Goal: Task Accomplishment & Management: Manage account settings

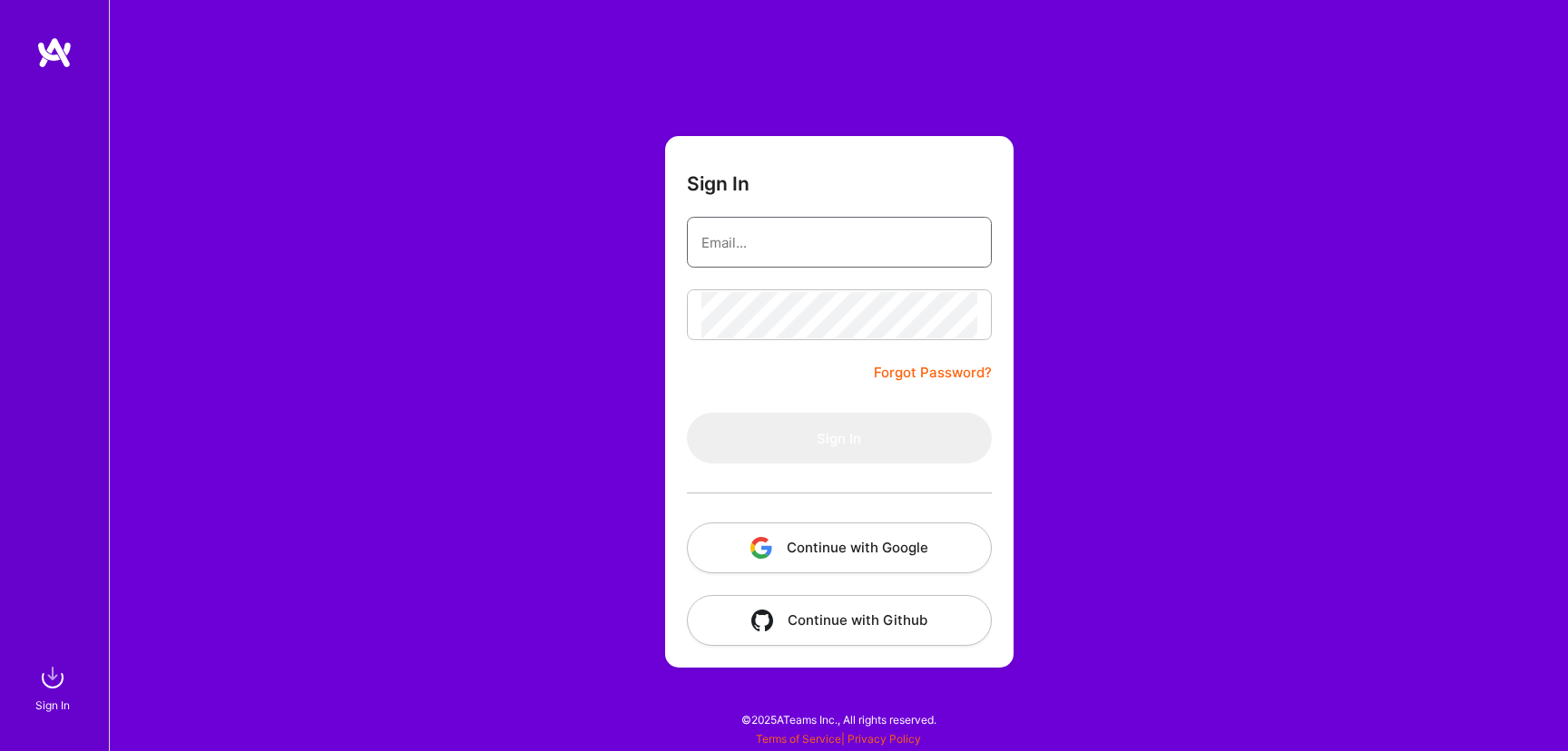
click at [875, 255] on input "email" at bounding box center [839, 242] width 276 height 46
type input "[PERSON_NAME][EMAIL_ADDRESS][DOMAIN_NAME]"
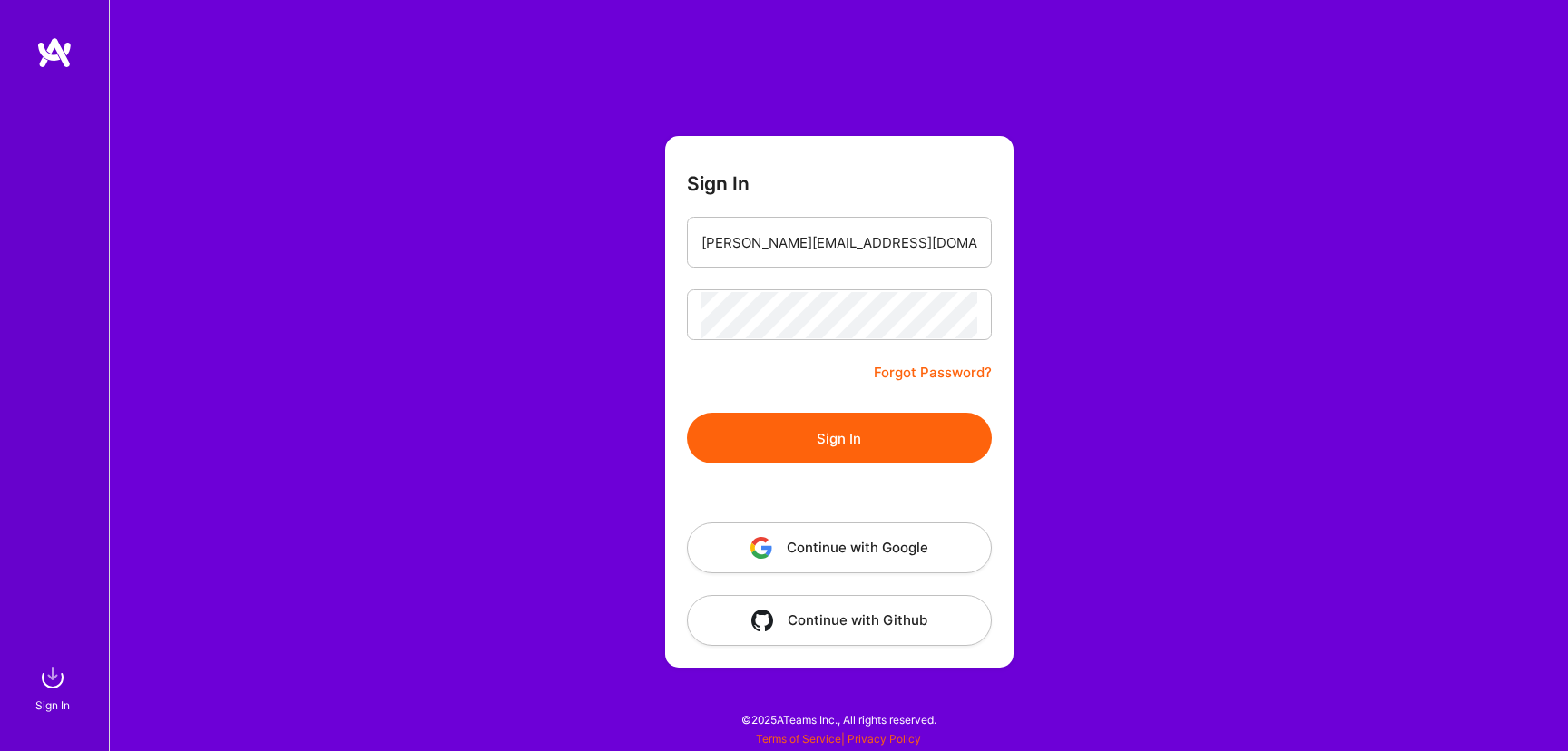
click at [879, 432] on button "Sign In" at bounding box center [839, 438] width 305 height 51
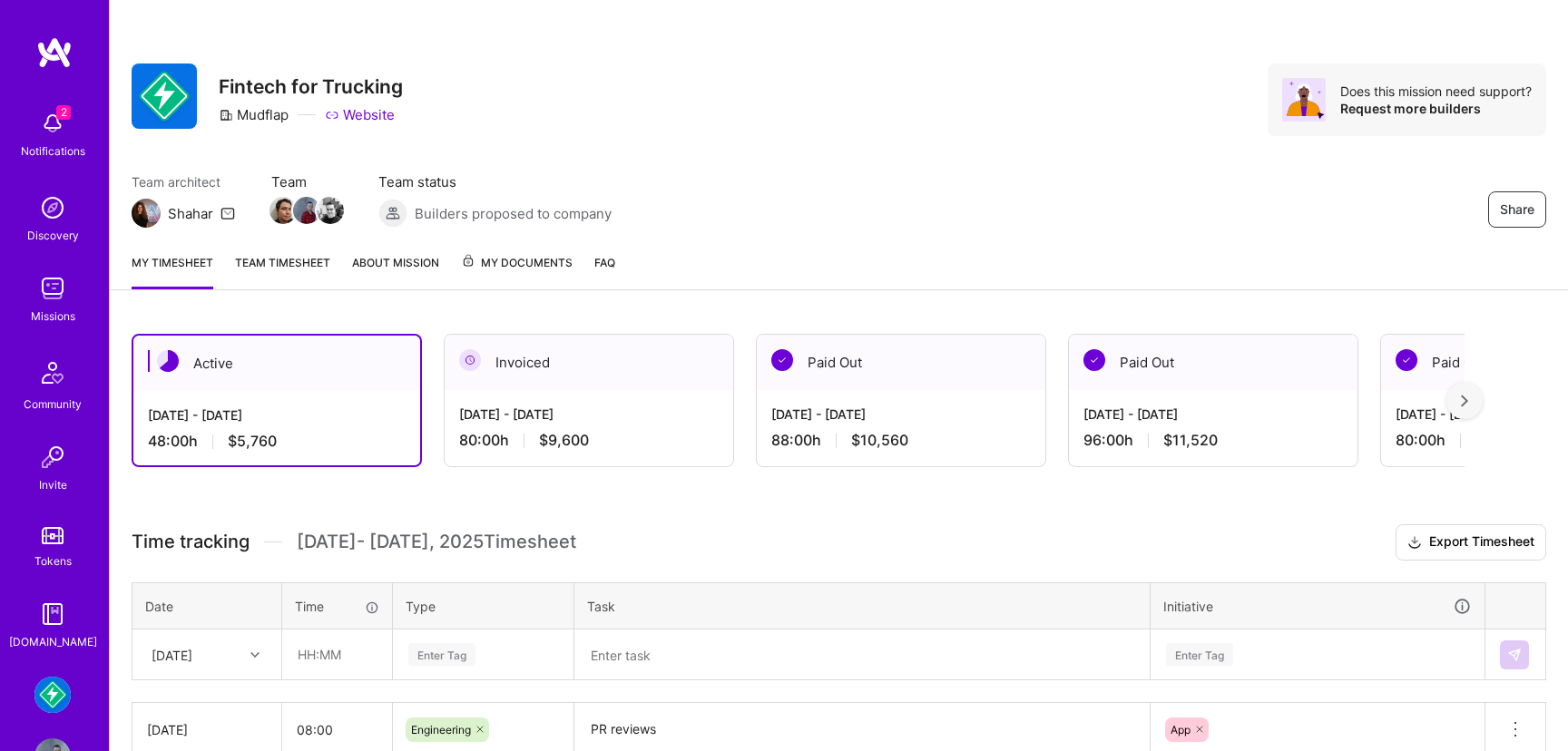
click at [41, 302] on img at bounding box center [52, 288] width 36 height 36
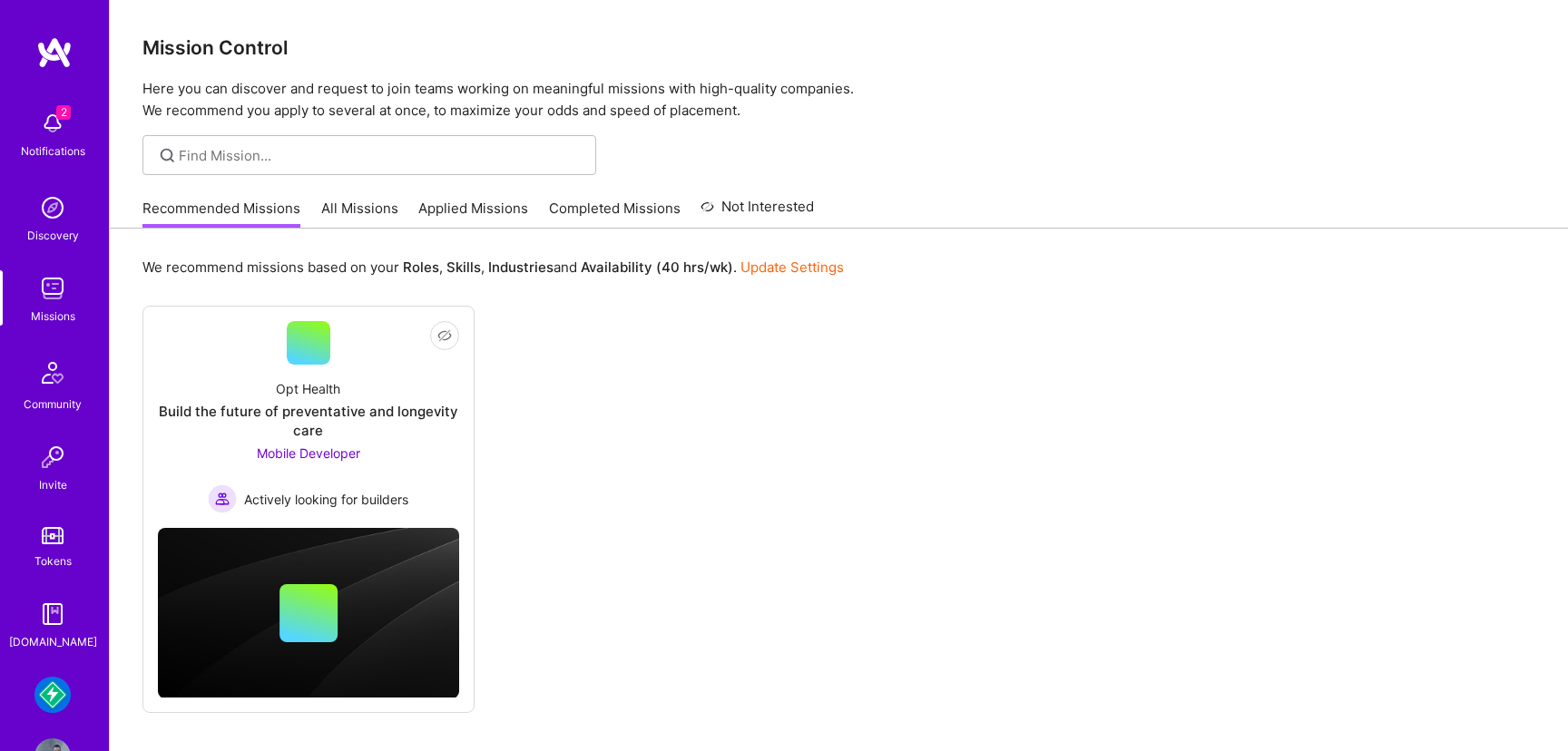
click at [66, 701] on img at bounding box center [52, 694] width 36 height 36
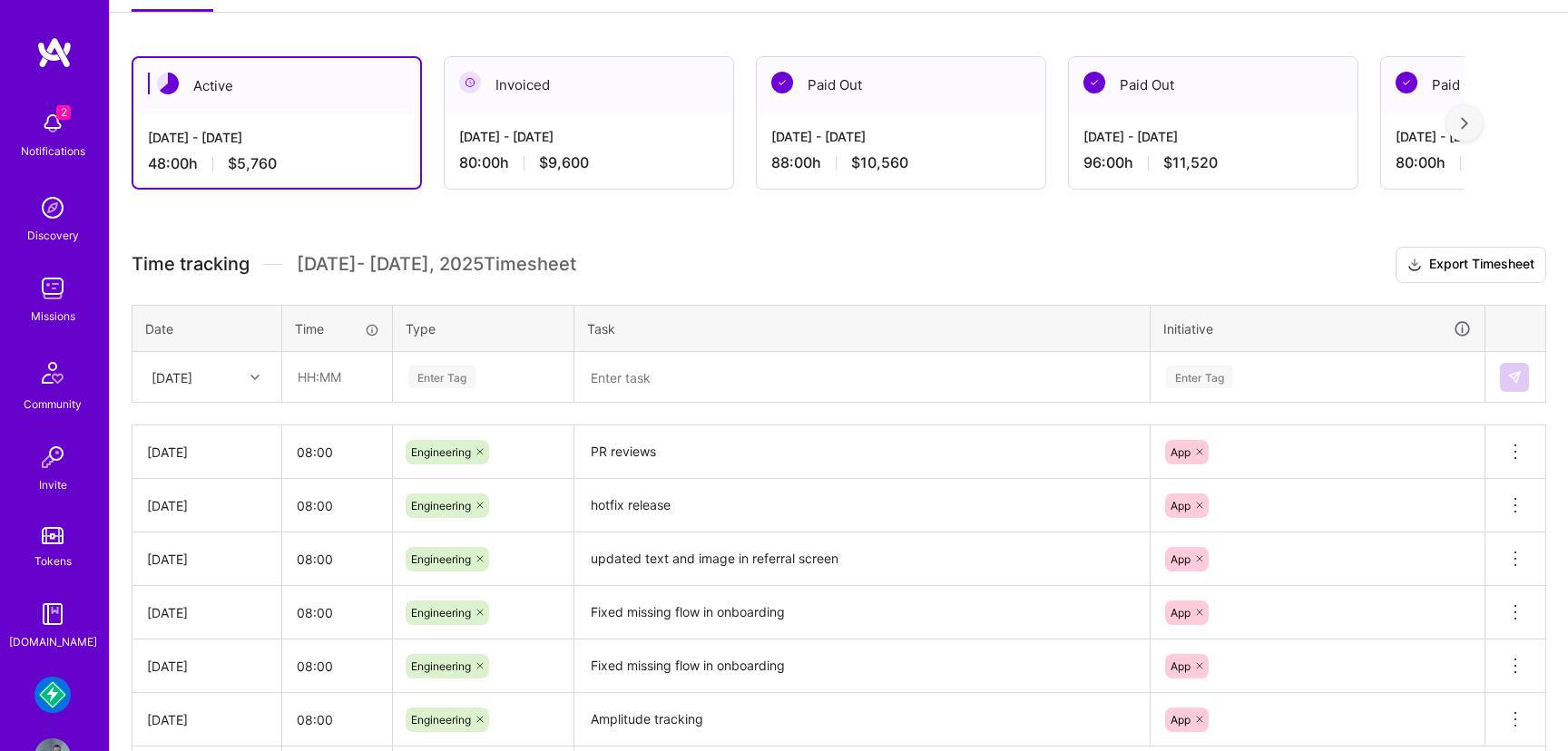
scroll to position [409, 0]
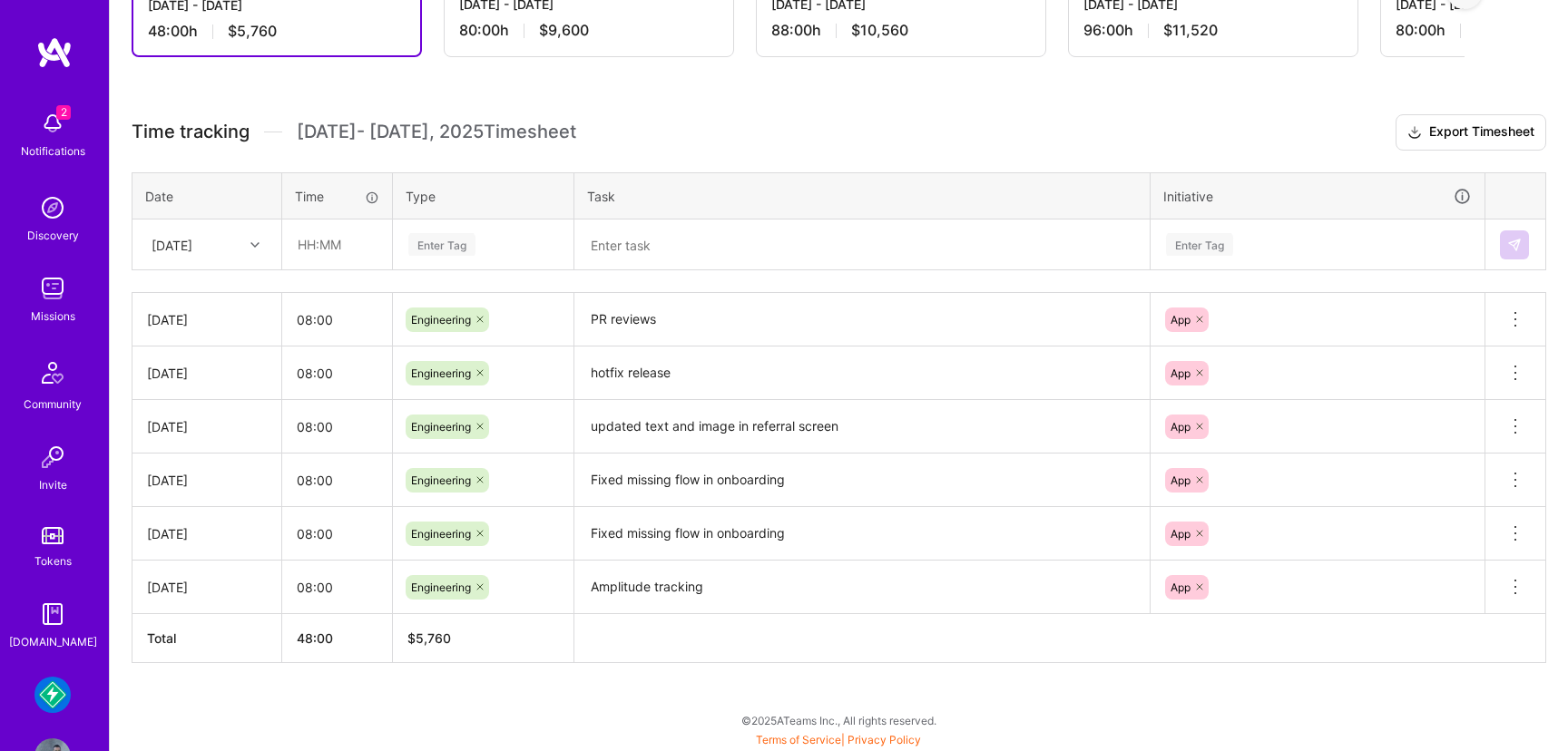
click at [252, 242] on icon at bounding box center [254, 244] width 9 height 9
click at [252, 243] on icon at bounding box center [254, 244] width 9 height 9
click at [197, 494] on div "[DATE]" at bounding box center [206, 494] width 147 height 33
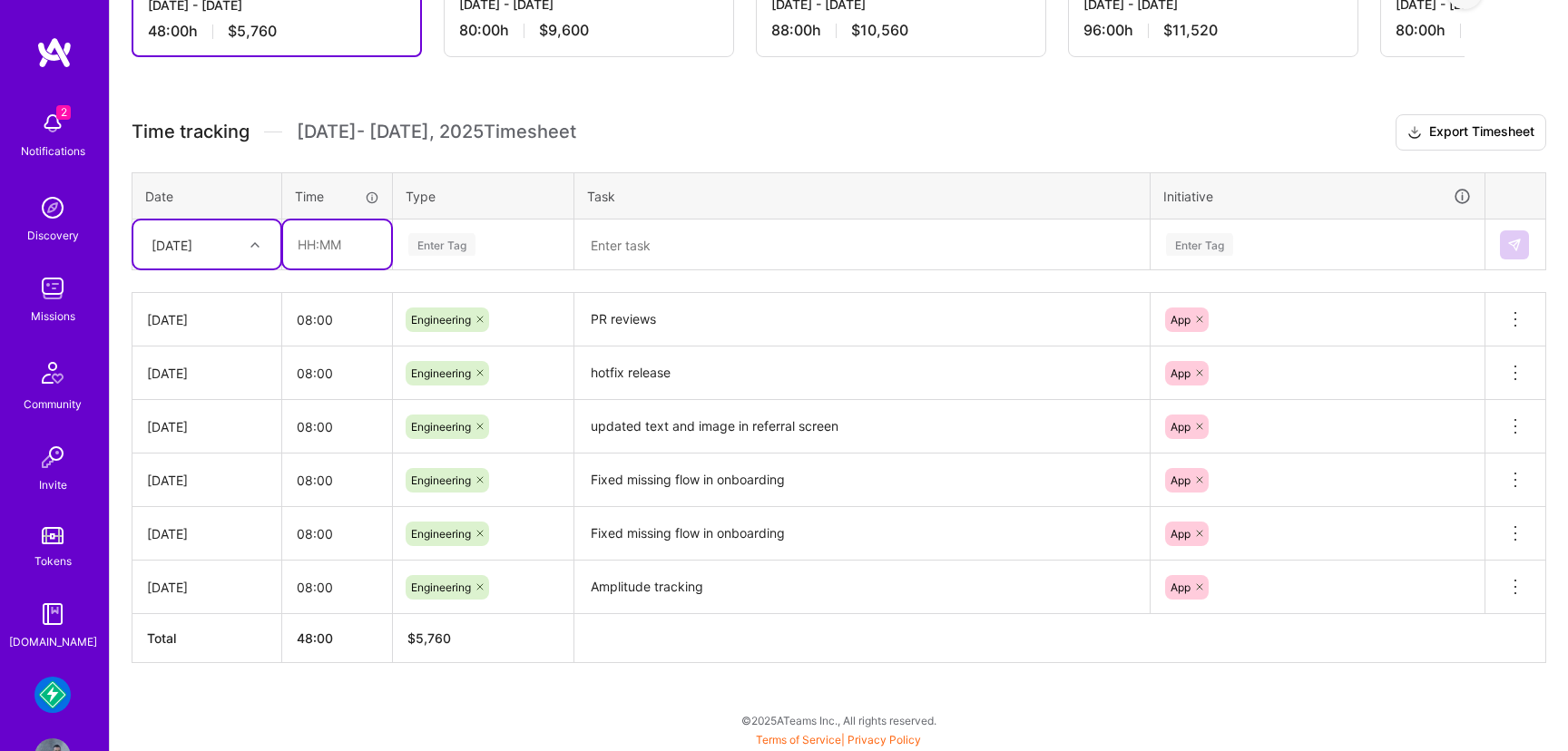
click at [340, 236] on input "text" at bounding box center [337, 244] width 108 height 48
type input "08:00"
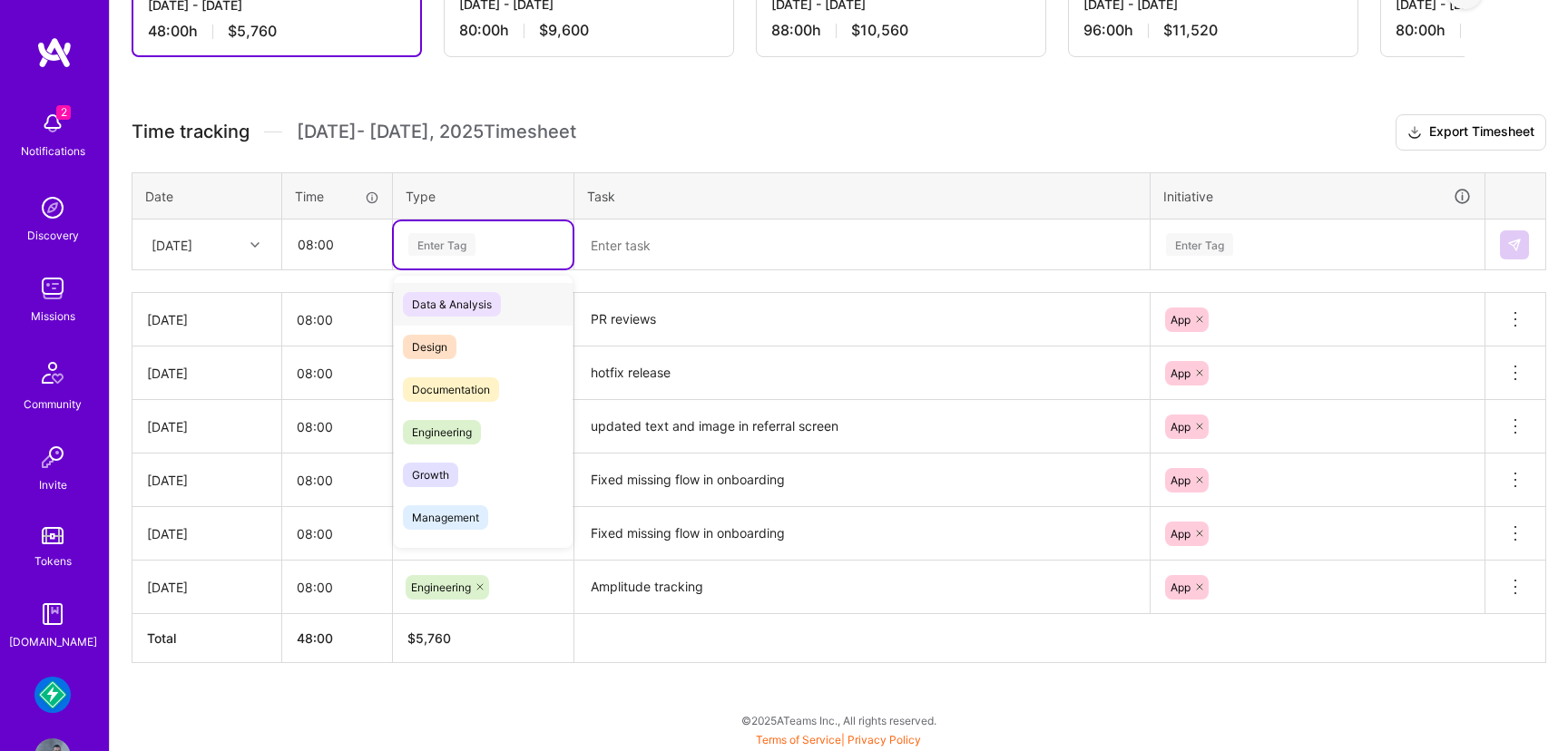
click at [450, 244] on div "Enter Tag" at bounding box center [442, 244] width 67 height 29
click at [449, 432] on span "Engineering" at bounding box center [441, 432] width 78 height 25
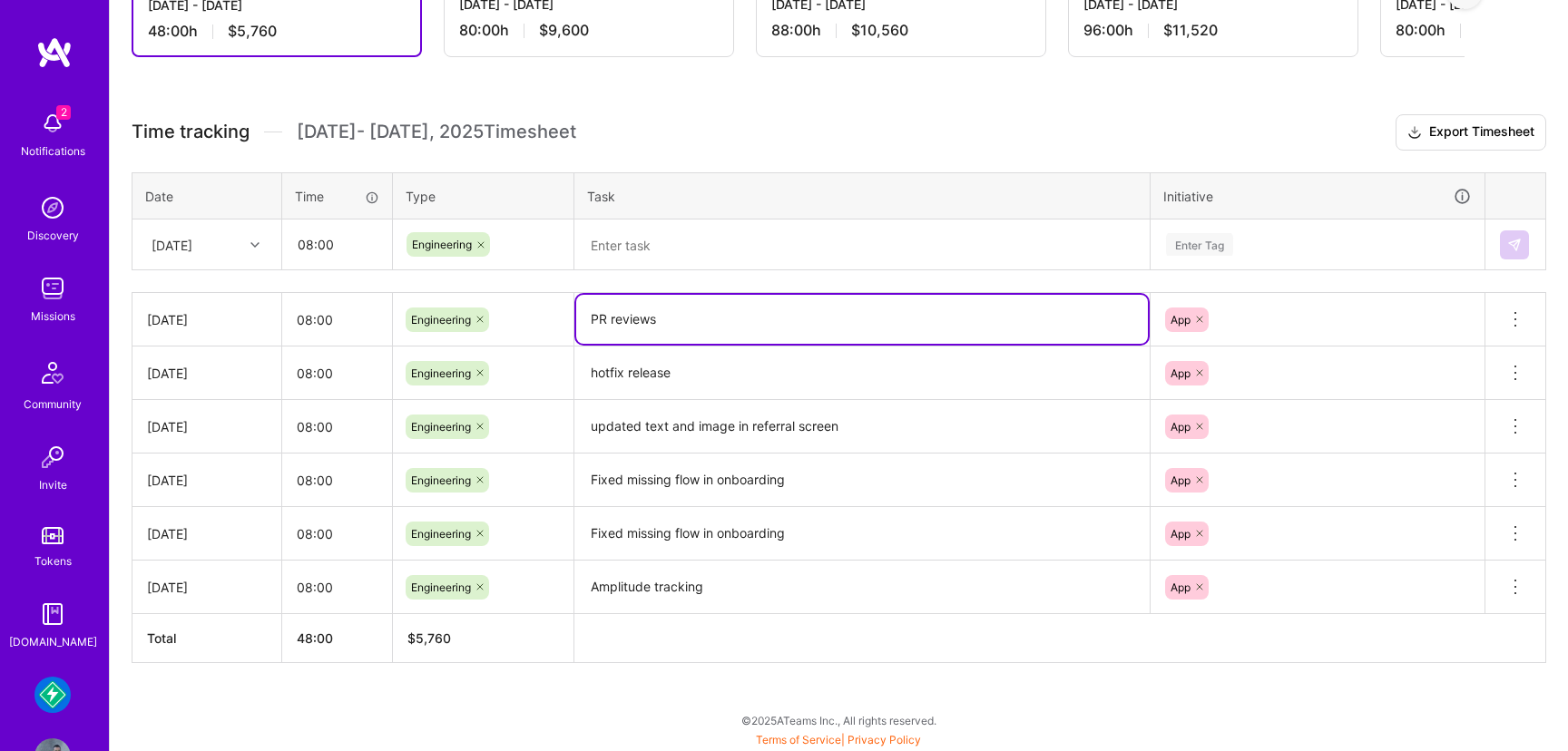
drag, startPoint x: 666, startPoint y: 322, endPoint x: 586, endPoint y: 320, distance: 80.0
click at [586, 321] on textarea "PR reviews" at bounding box center [862, 319] width 571 height 49
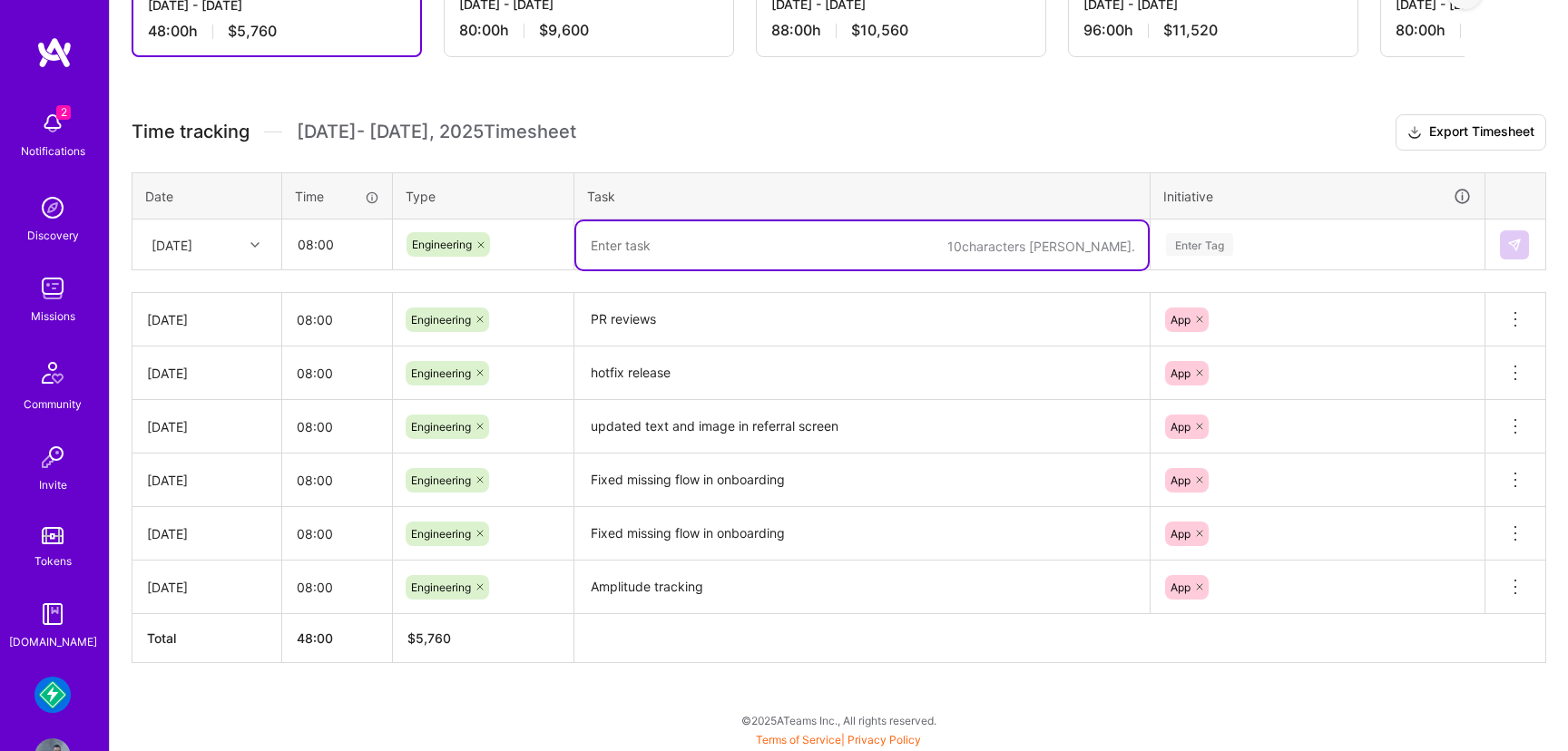
click at [681, 243] on textarea at bounding box center [862, 245] width 571 height 48
paste textarea "PR reviews"
type textarea "PR reviews"
click at [1226, 241] on div "Enter Tag" at bounding box center [1200, 244] width 67 height 29
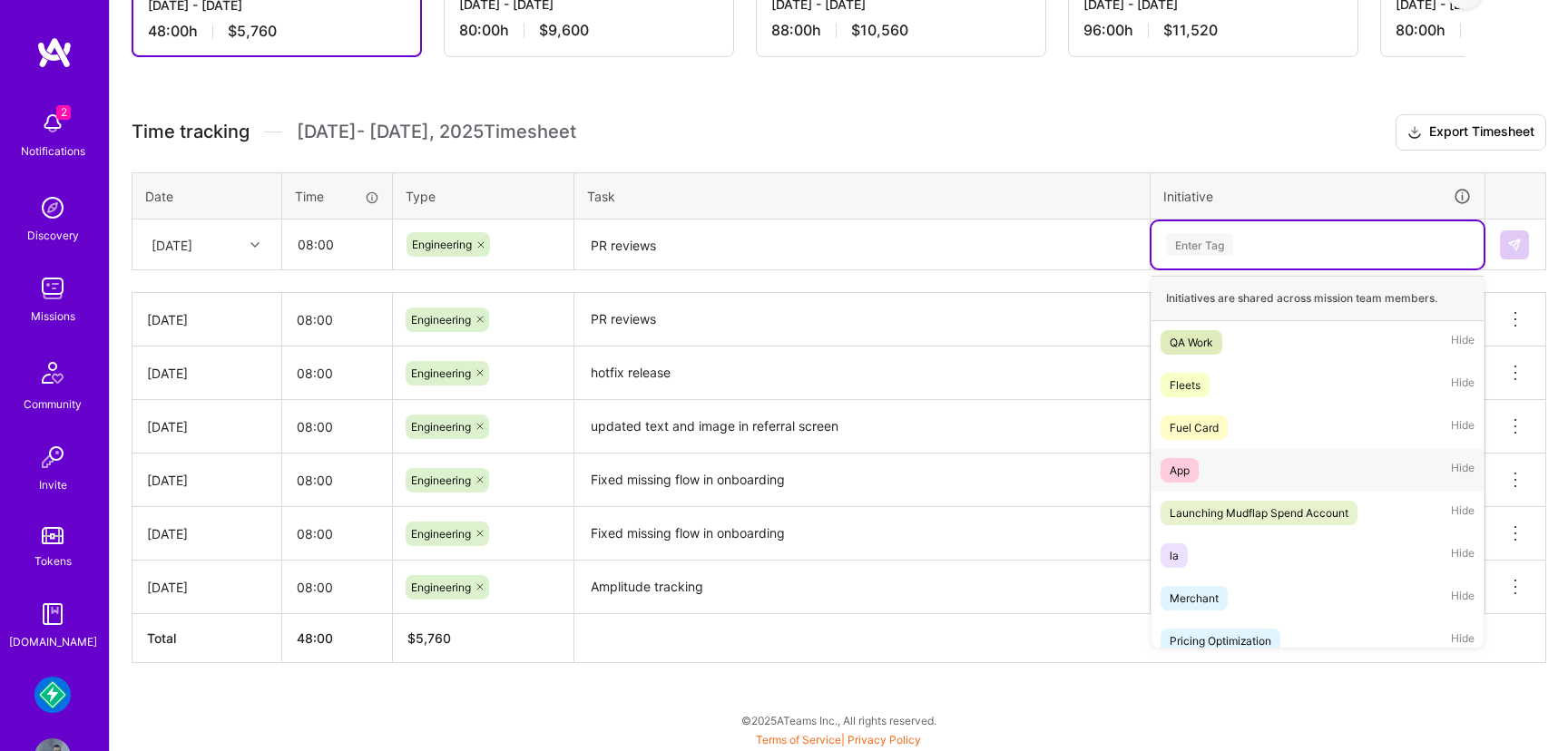
click at [1190, 465] on div "App" at bounding box center [1180, 469] width 20 height 19
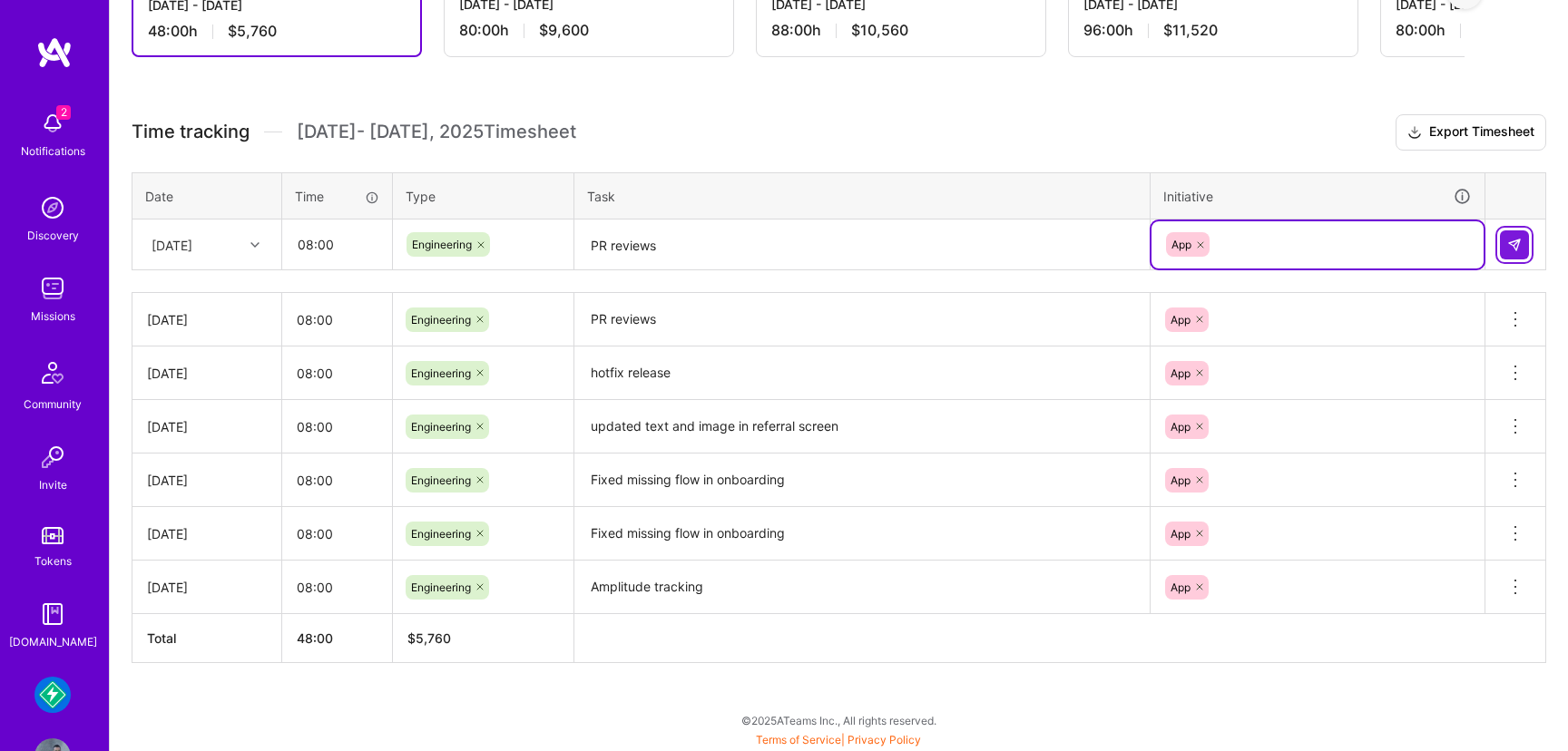
click at [1510, 246] on img at bounding box center [1514, 244] width 15 height 15
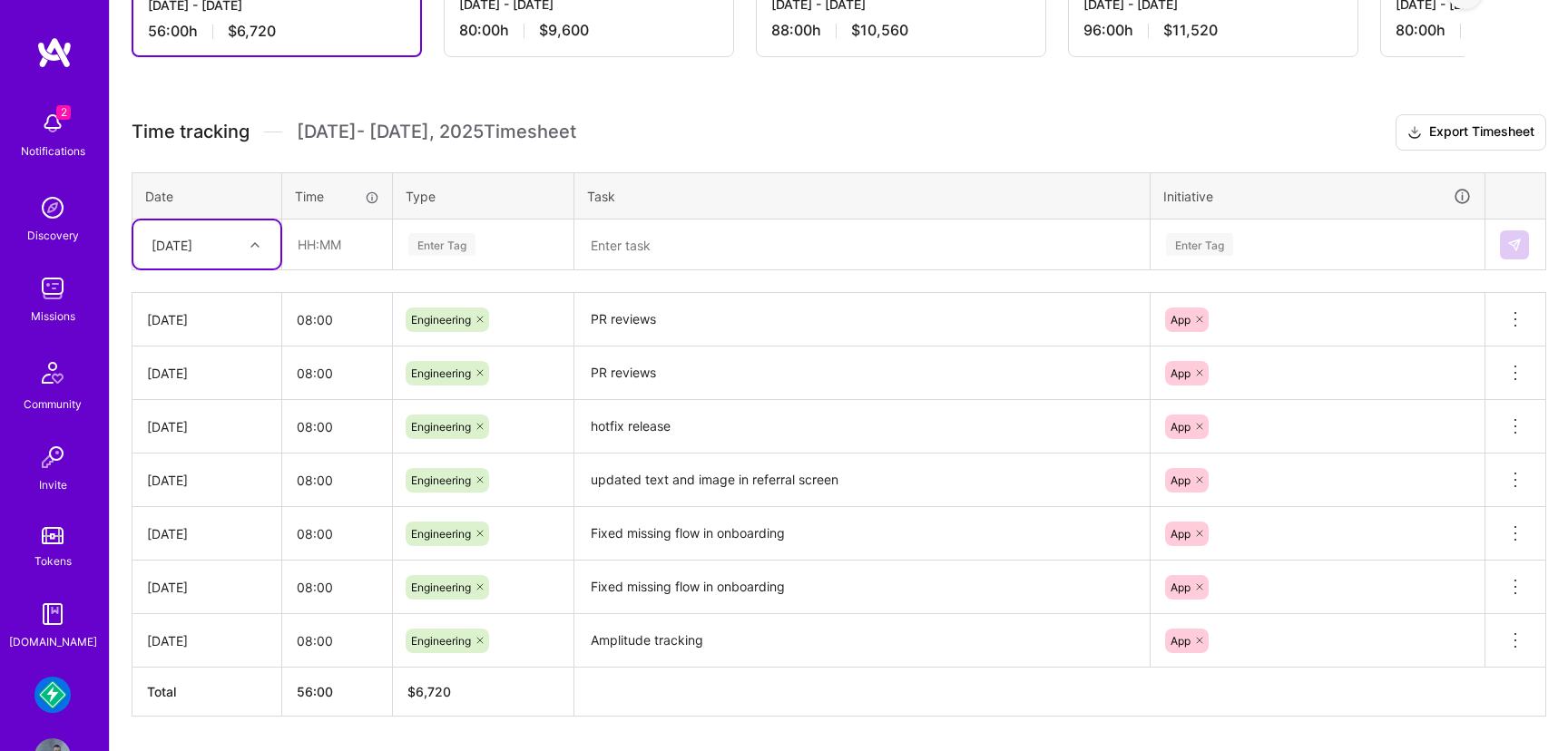
click at [244, 240] on div at bounding box center [257, 245] width 29 height 24
click at [227, 490] on div "[DATE]" at bounding box center [206, 494] width 147 height 33
click at [341, 247] on input "text" at bounding box center [337, 244] width 108 height 48
type input "08:00"
click at [464, 236] on div "Enter Tag" at bounding box center [442, 244] width 67 height 29
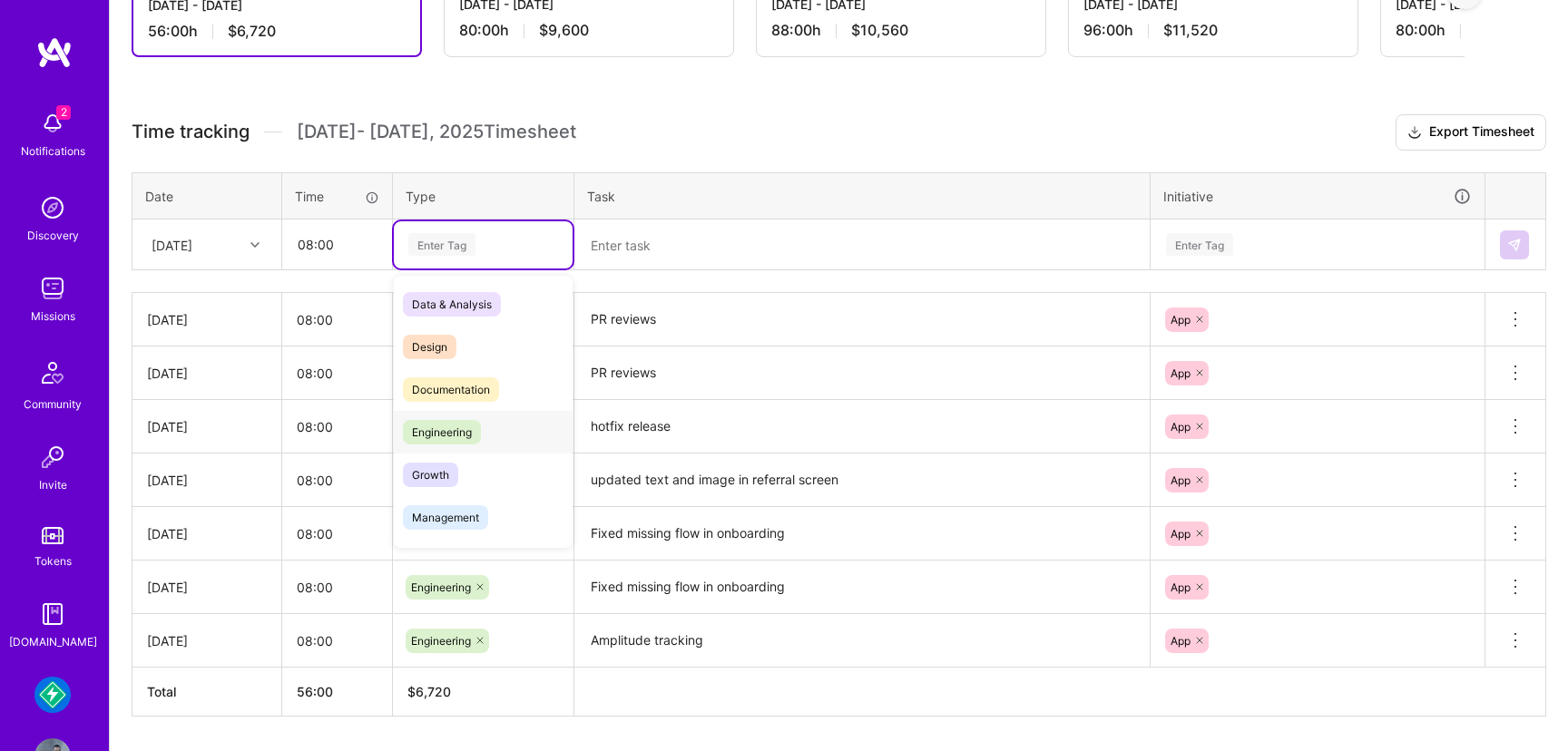
click at [443, 441] on span "Engineering" at bounding box center [441, 432] width 78 height 25
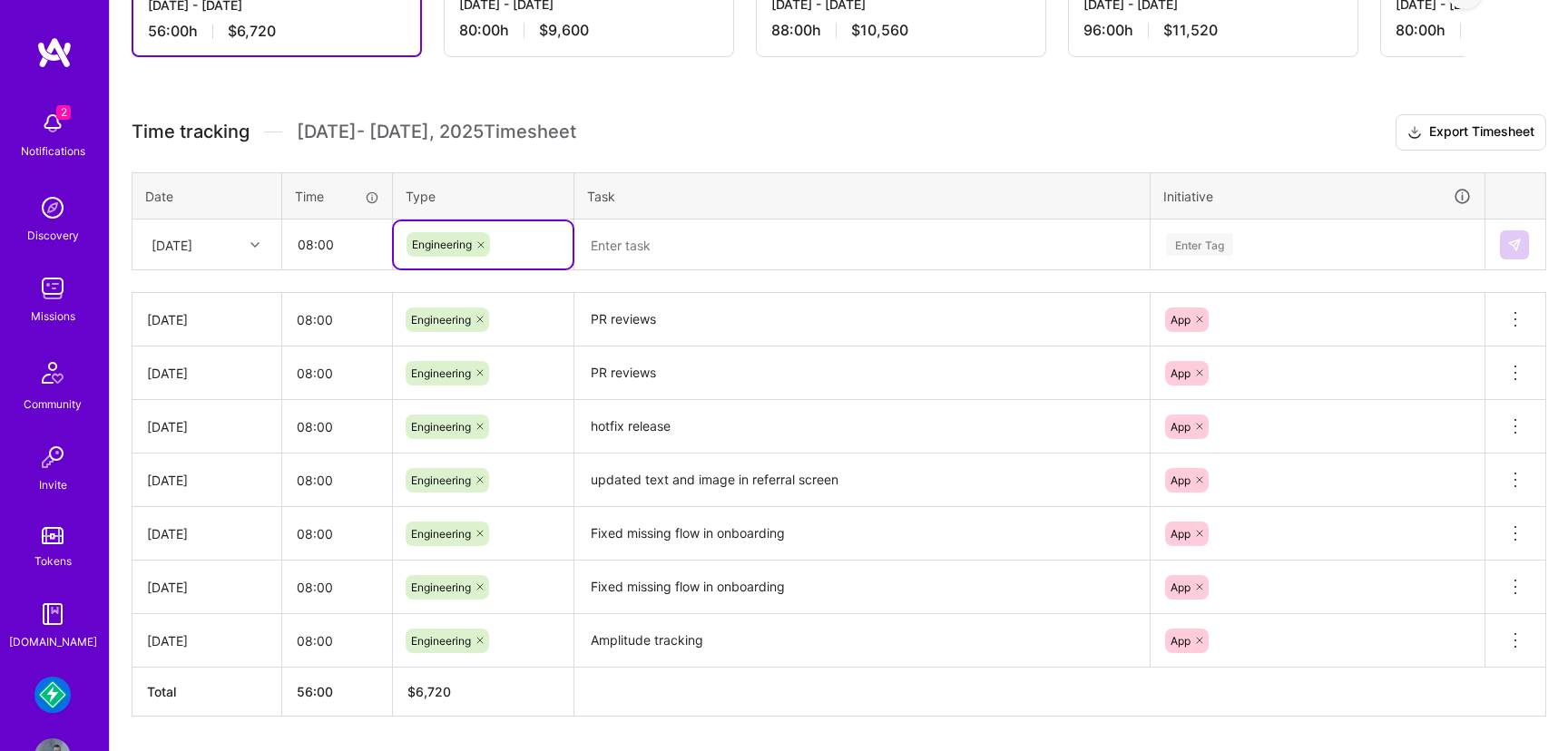
click at [672, 243] on textarea at bounding box center [862, 245] width 571 height 48
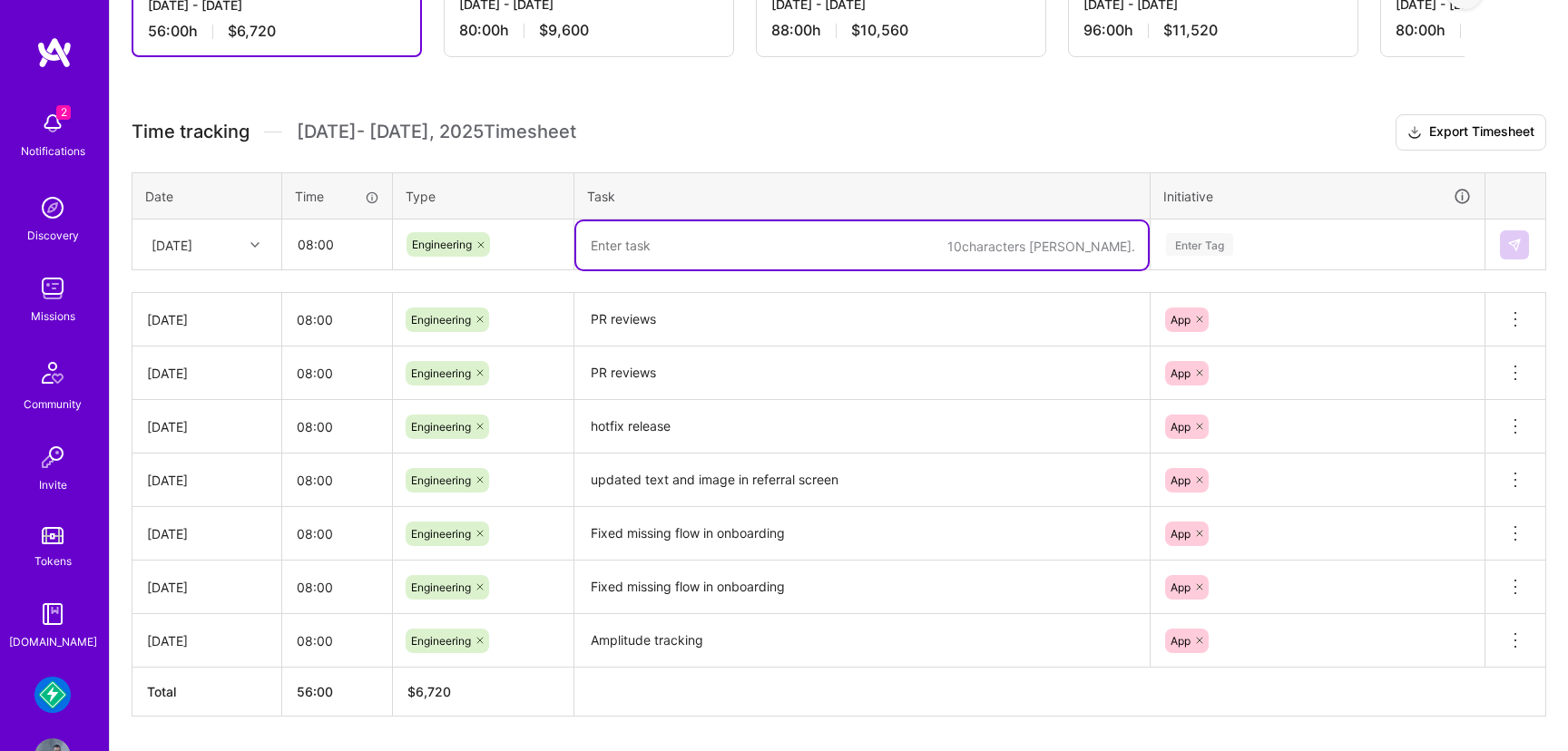
paste textarea "PR reviews"
type textarea "PR reviews"
click at [1263, 233] on div "Enter Tag" at bounding box center [1317, 244] width 306 height 23
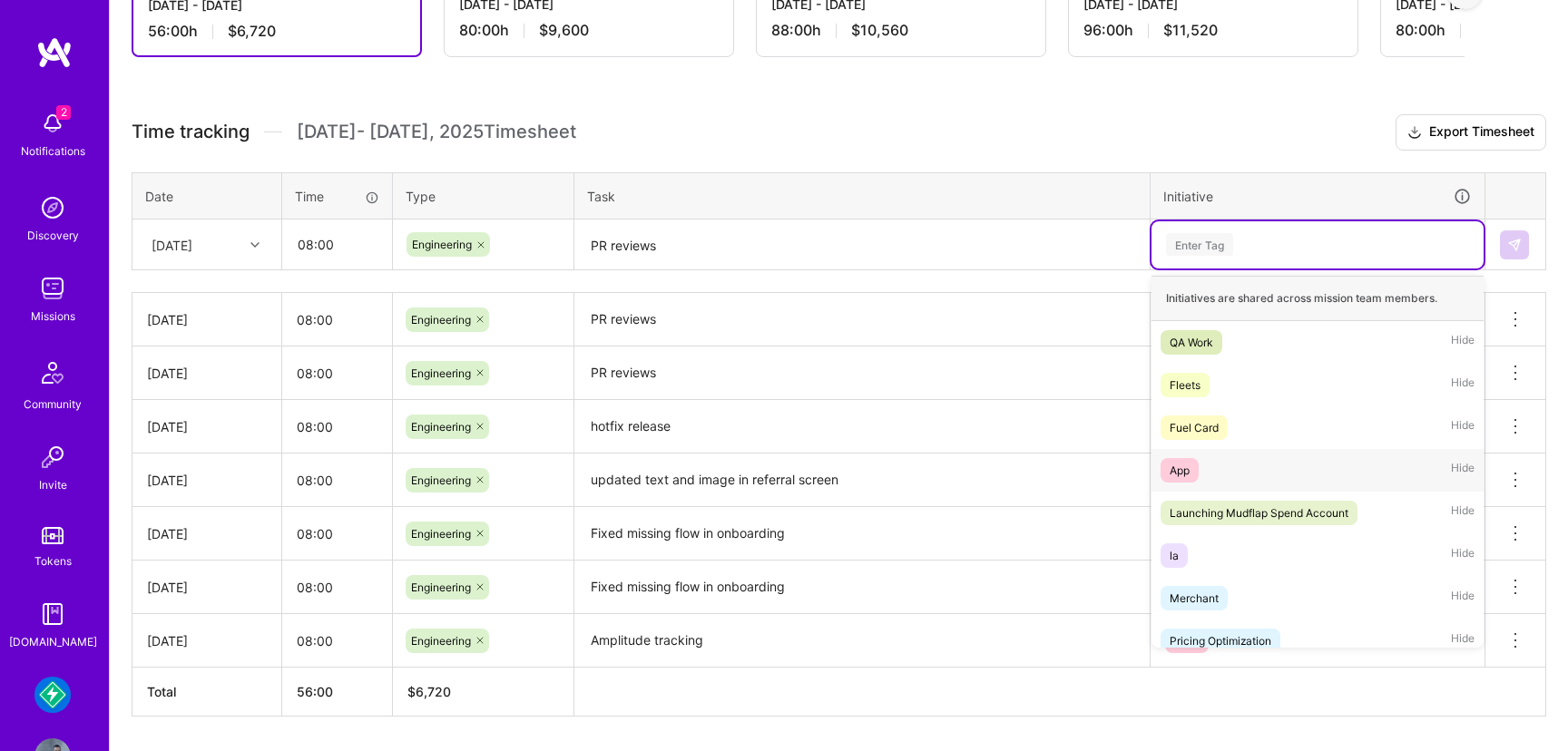
click at [1177, 470] on div "App" at bounding box center [1180, 469] width 20 height 19
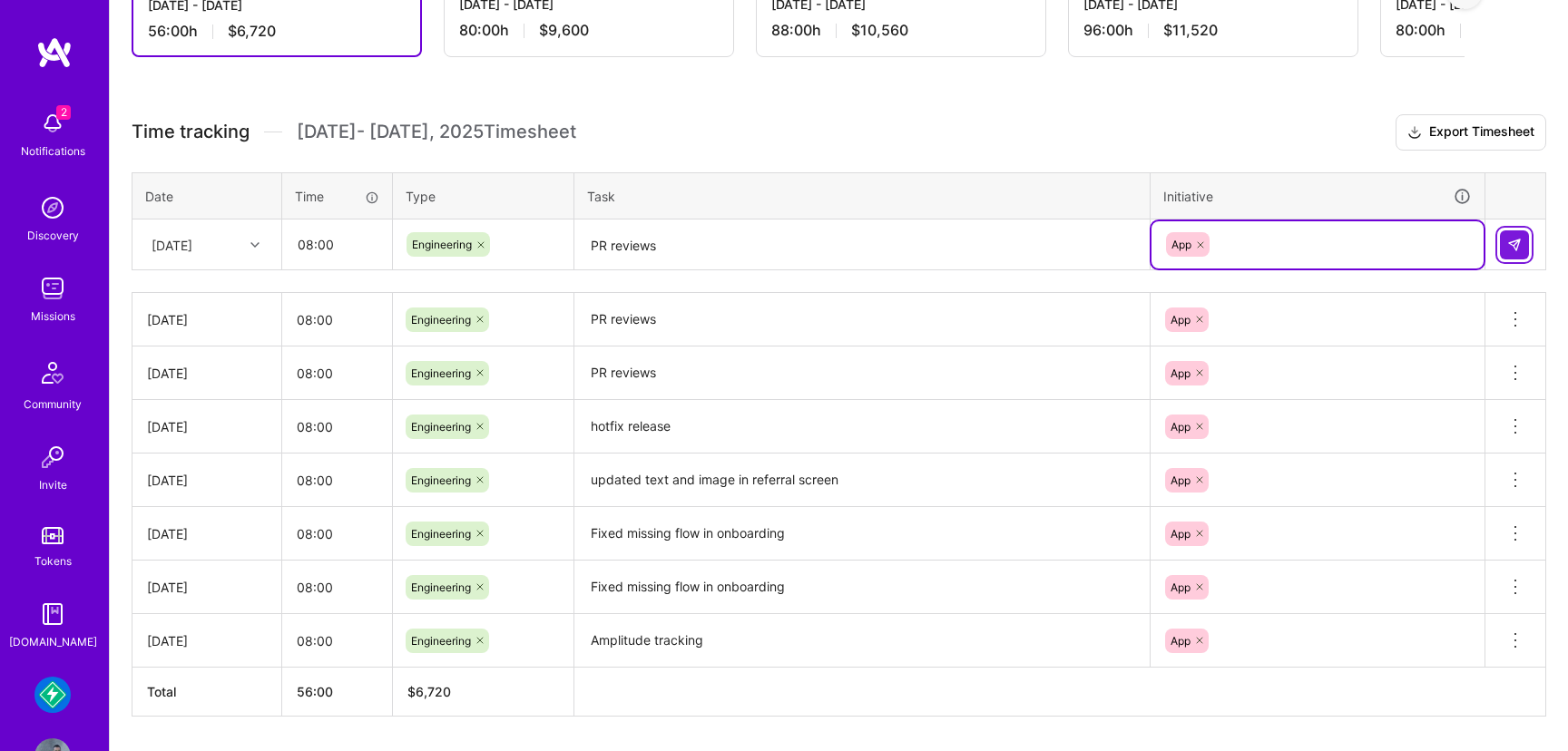
click at [1510, 245] on img at bounding box center [1514, 244] width 15 height 15
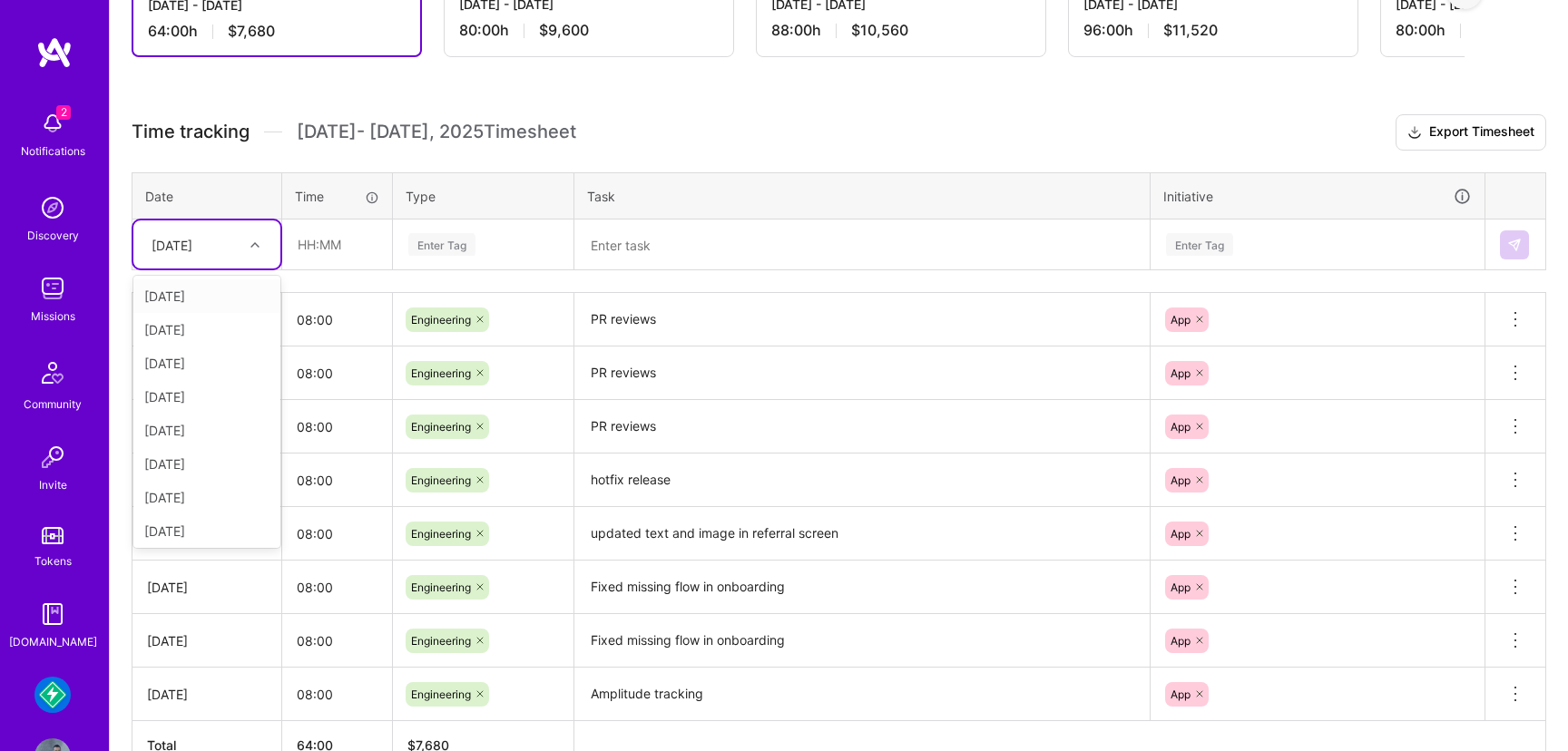
click at [256, 243] on icon at bounding box center [254, 244] width 9 height 9
click at [202, 525] on div "[DATE]" at bounding box center [206, 528] width 147 height 33
click at [349, 253] on input "text" at bounding box center [337, 244] width 108 height 48
type input "08:00"
click at [439, 219] on td "Enter Tag" at bounding box center [484, 245] width 181 height 51
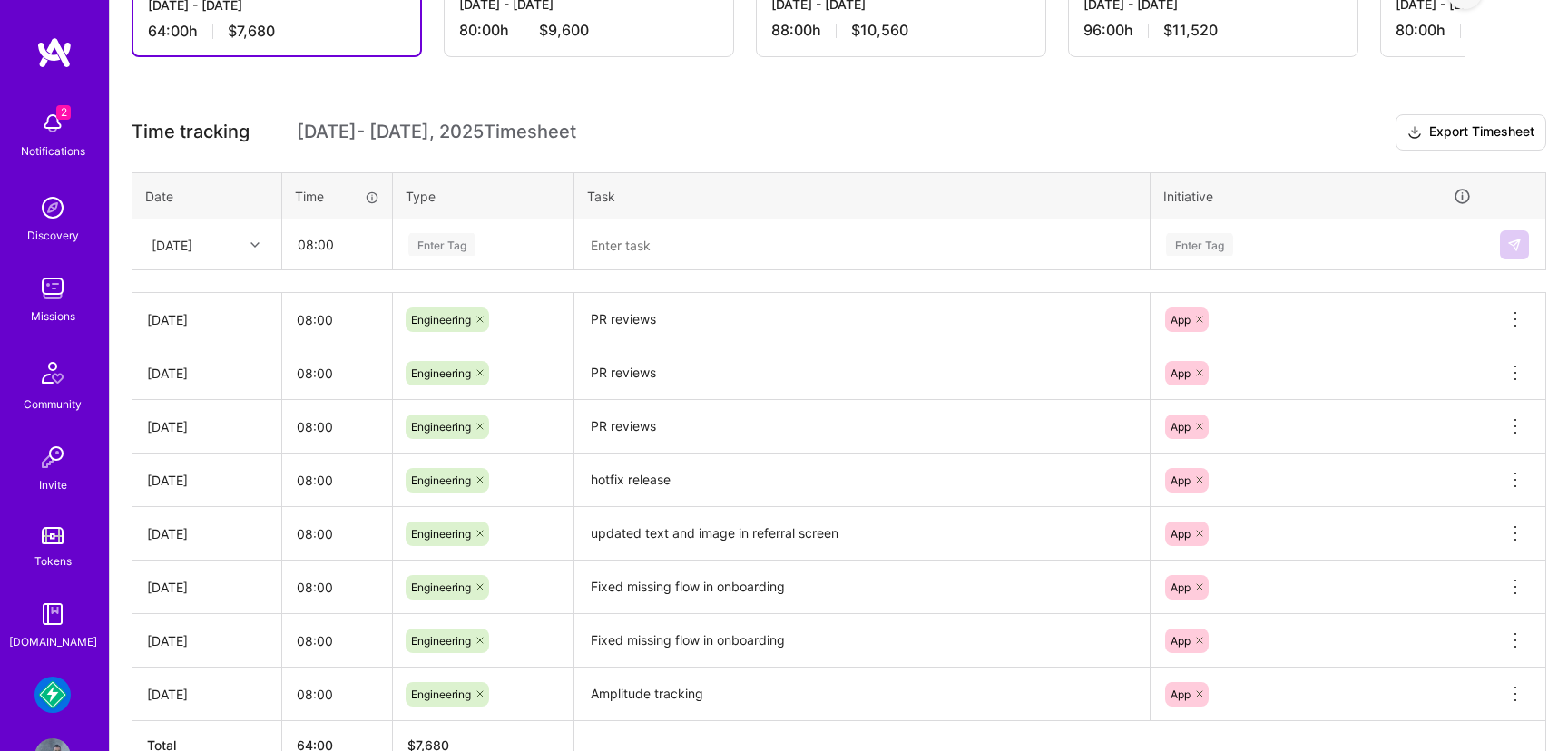
click at [439, 236] on div "Enter Tag" at bounding box center [442, 244] width 67 height 29
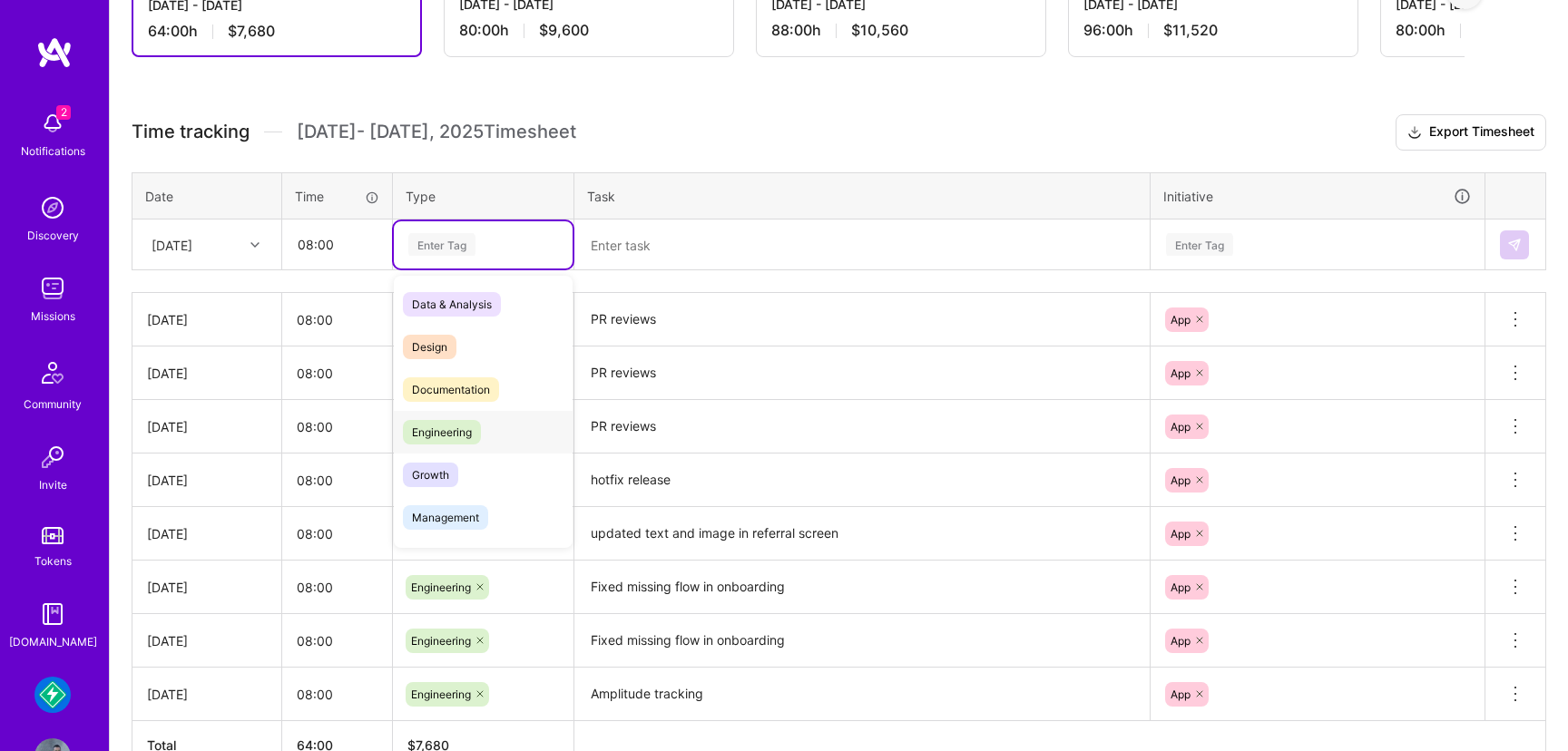
click at [452, 426] on span "Engineering" at bounding box center [441, 432] width 78 height 25
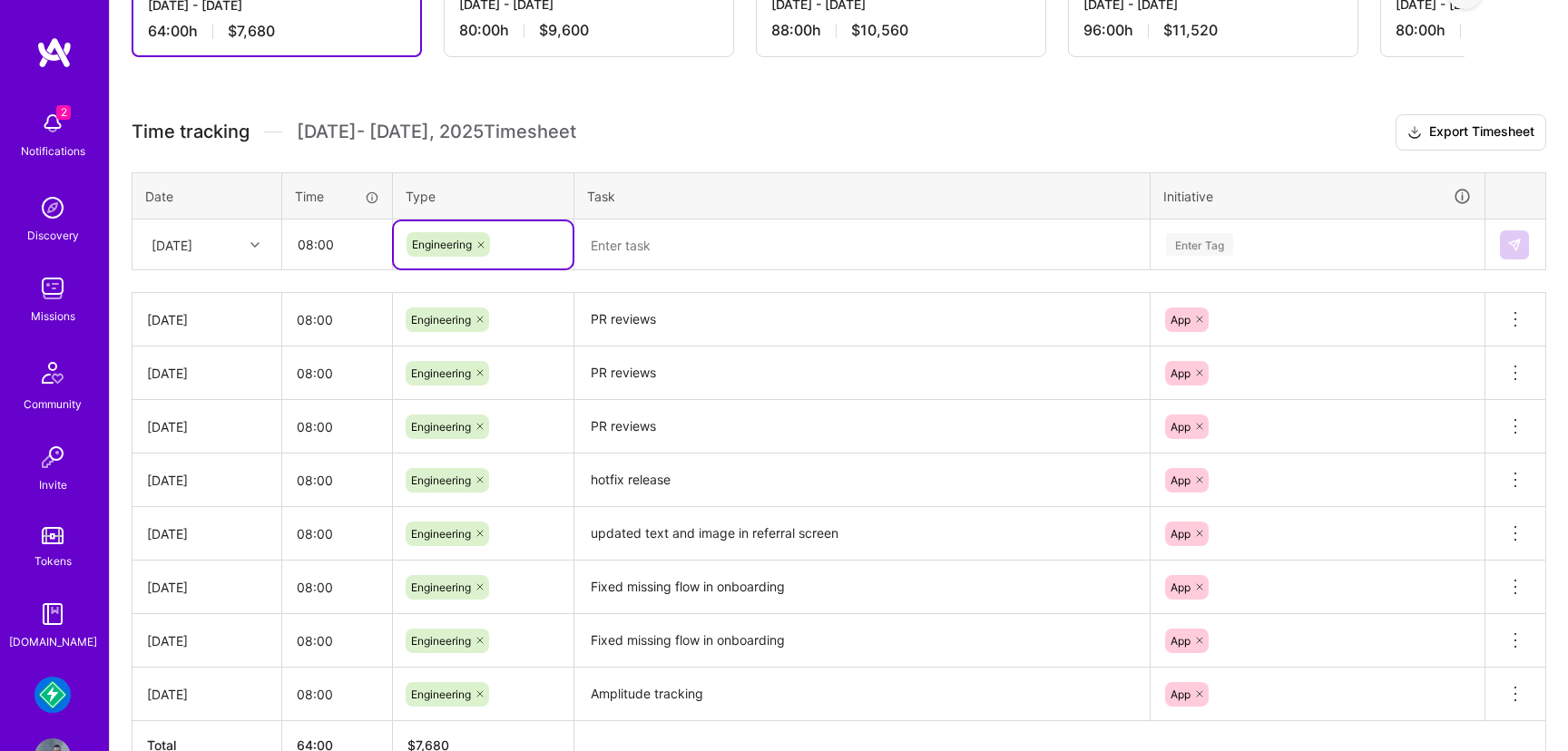
click at [656, 247] on textarea at bounding box center [862, 245] width 571 height 48
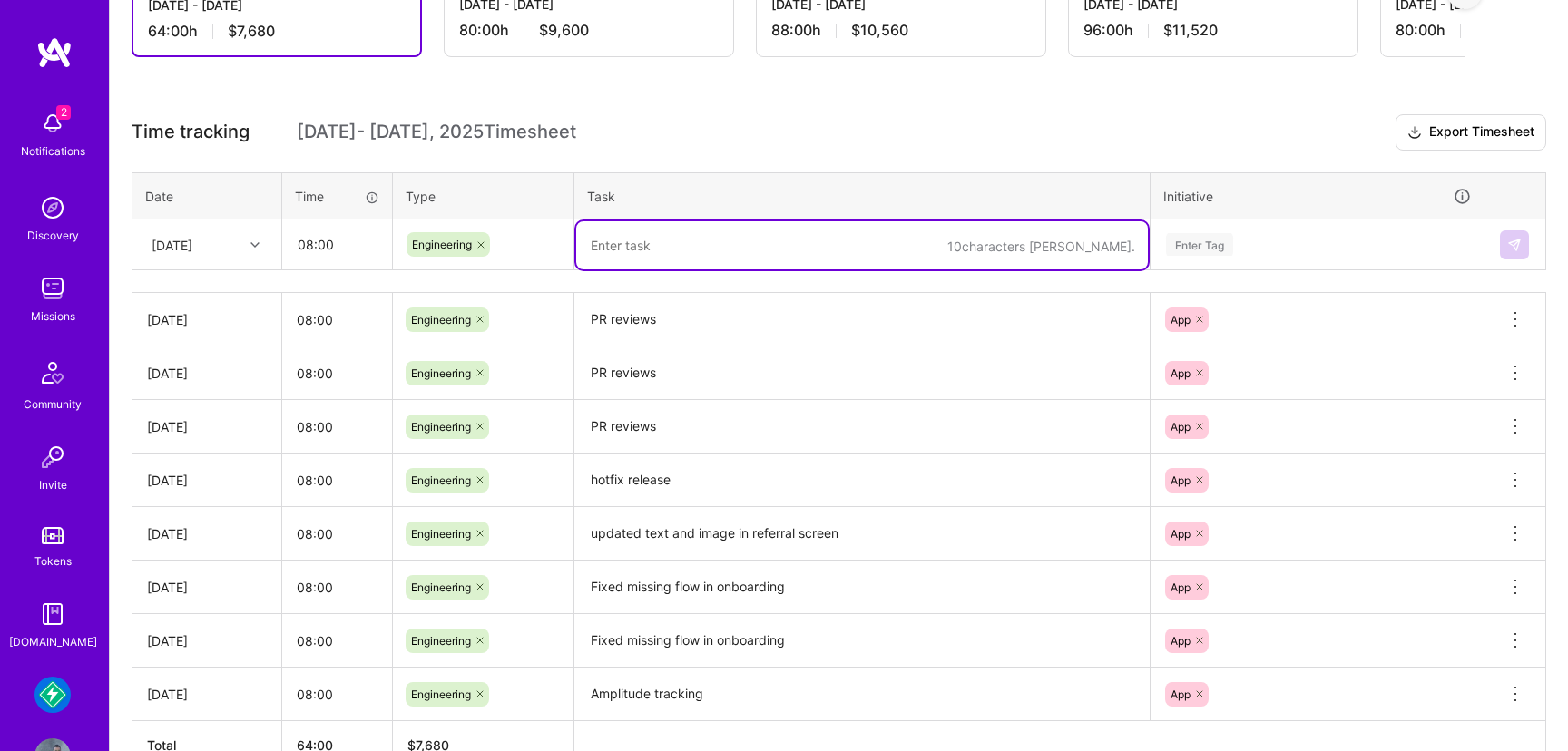
paste textarea "PR reviews"
type textarea "PR reviews"
click at [1228, 257] on div "Enter Tag" at bounding box center [1317, 245] width 332 height 47
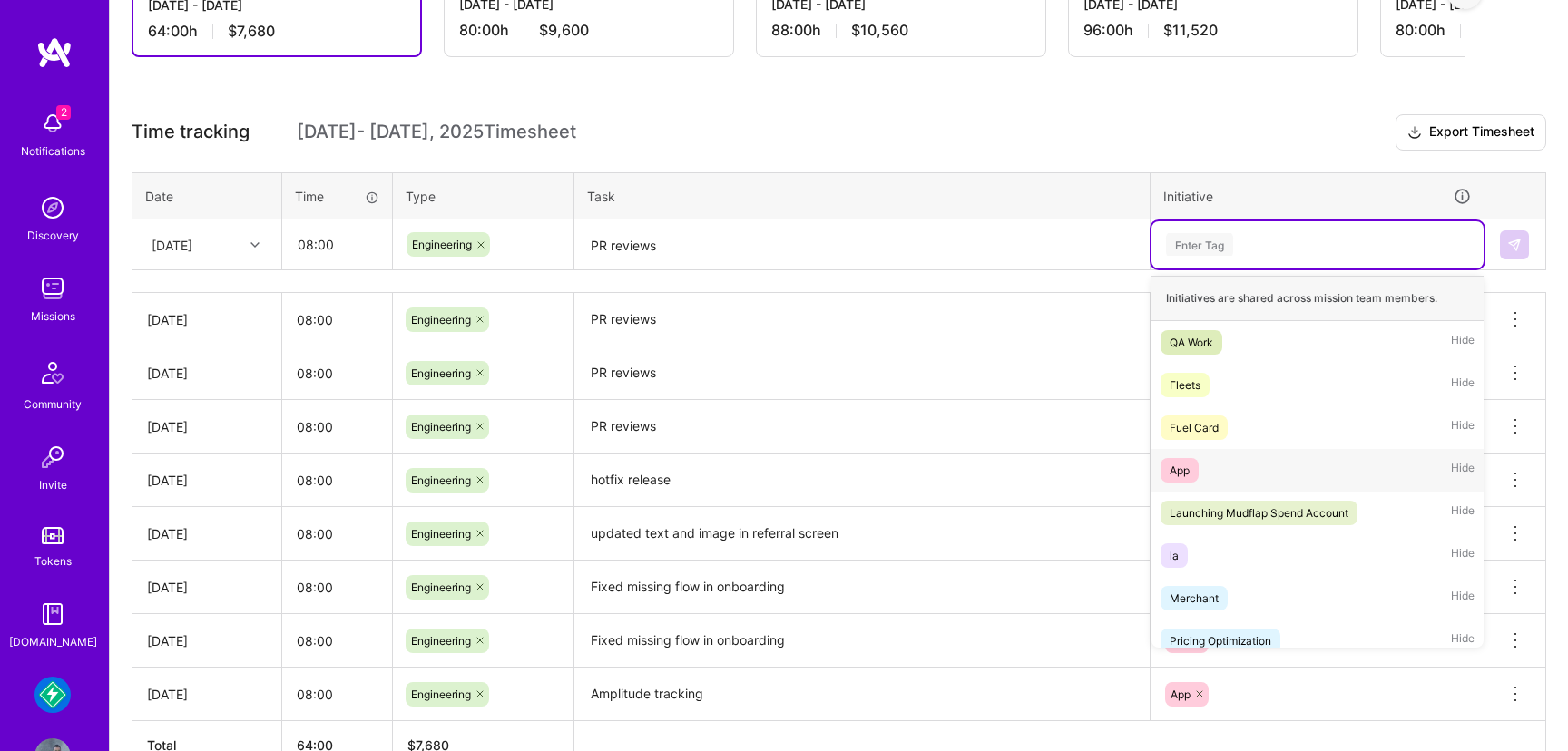
click at [1202, 465] on div "App Hide" at bounding box center [1317, 469] width 332 height 42
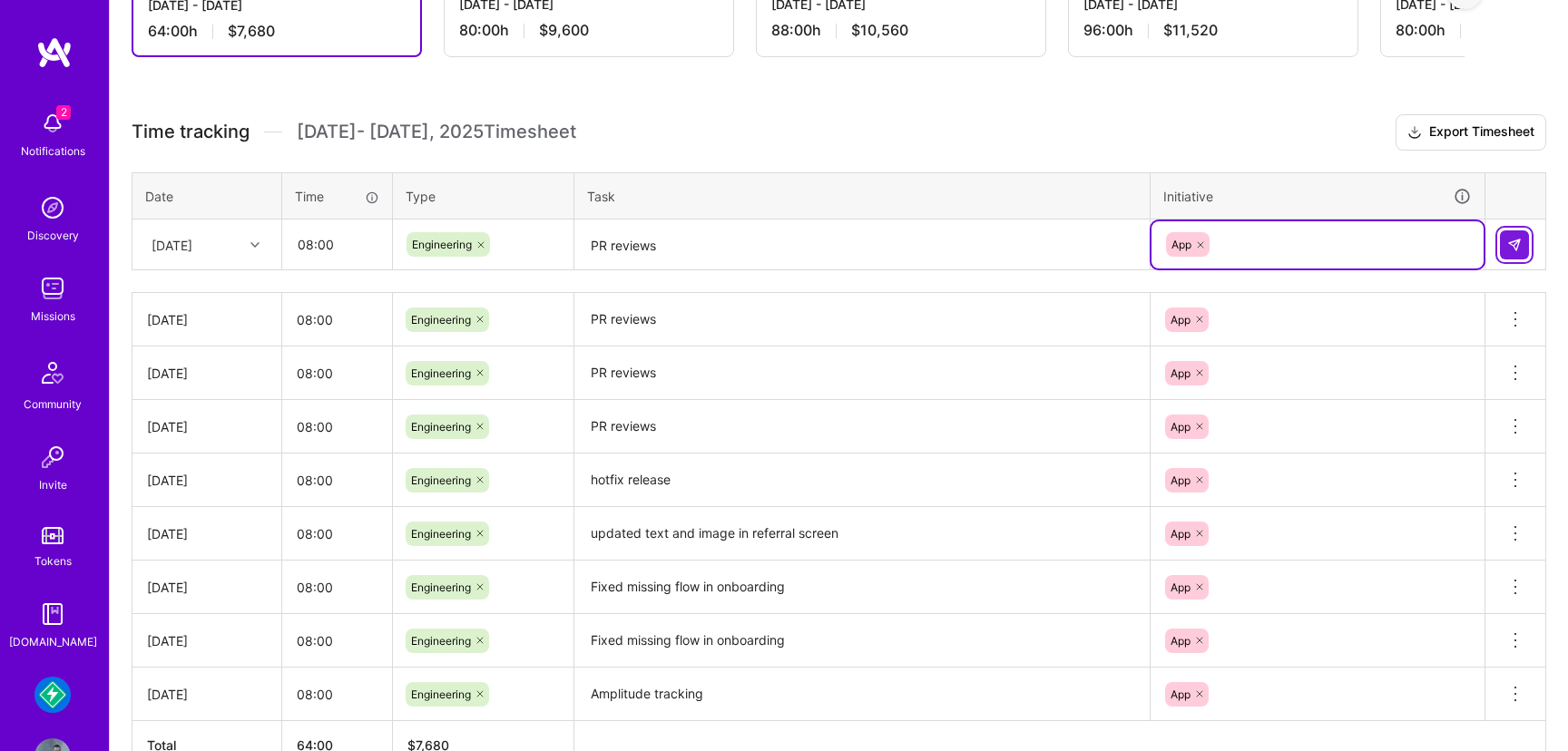
click at [1519, 251] on button at bounding box center [1514, 244] width 29 height 29
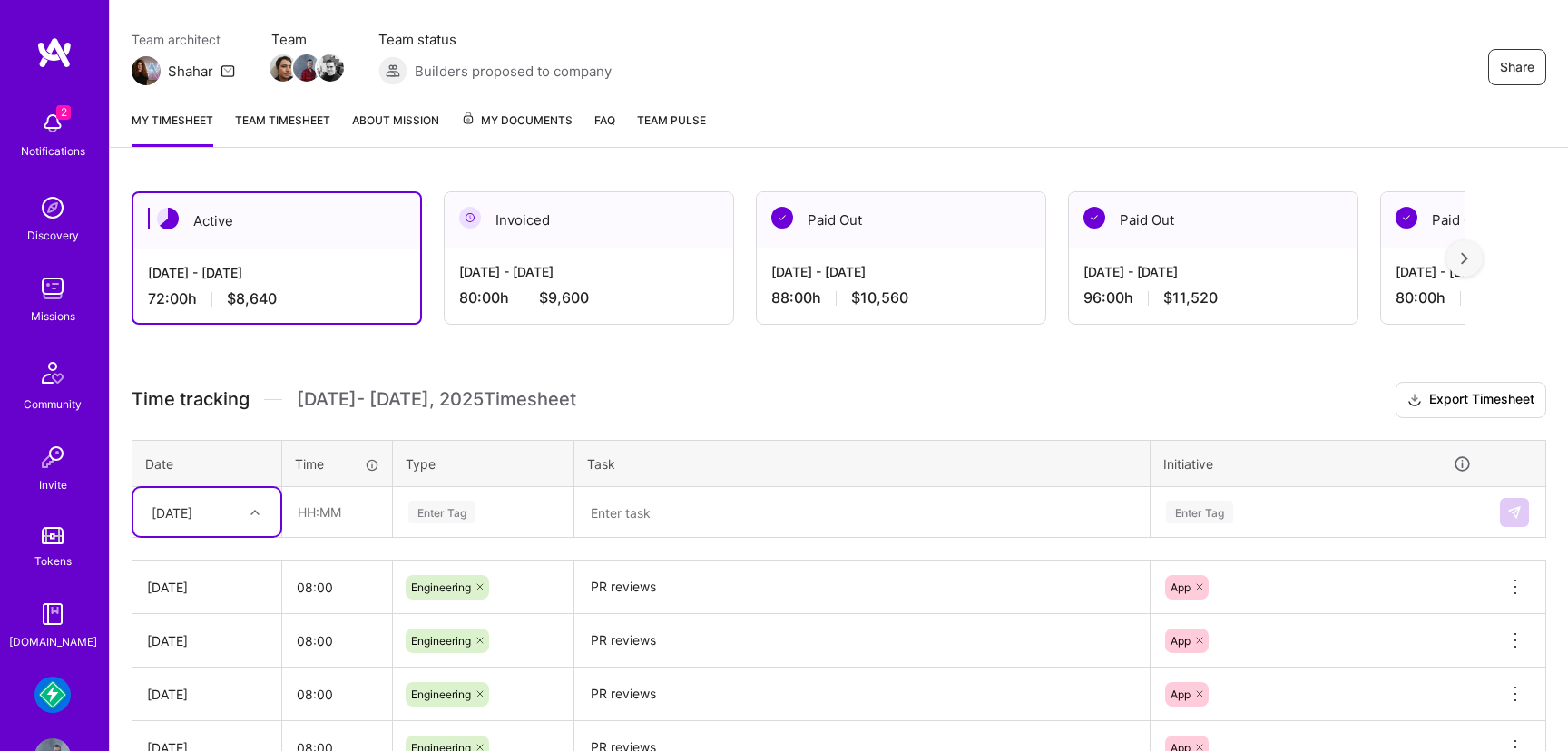
scroll to position [0, 0]
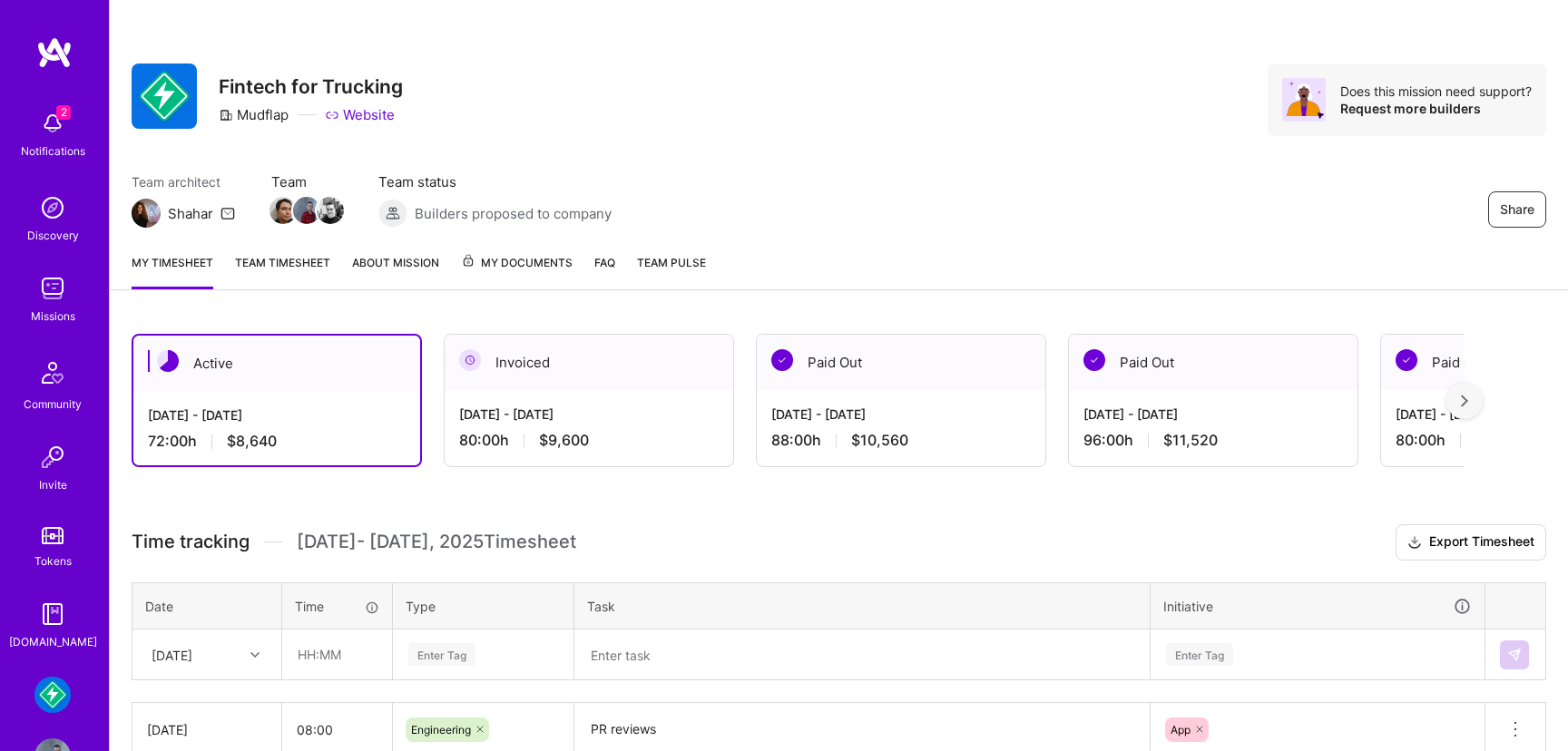
click at [60, 312] on div "Missions" at bounding box center [52, 315] width 44 height 19
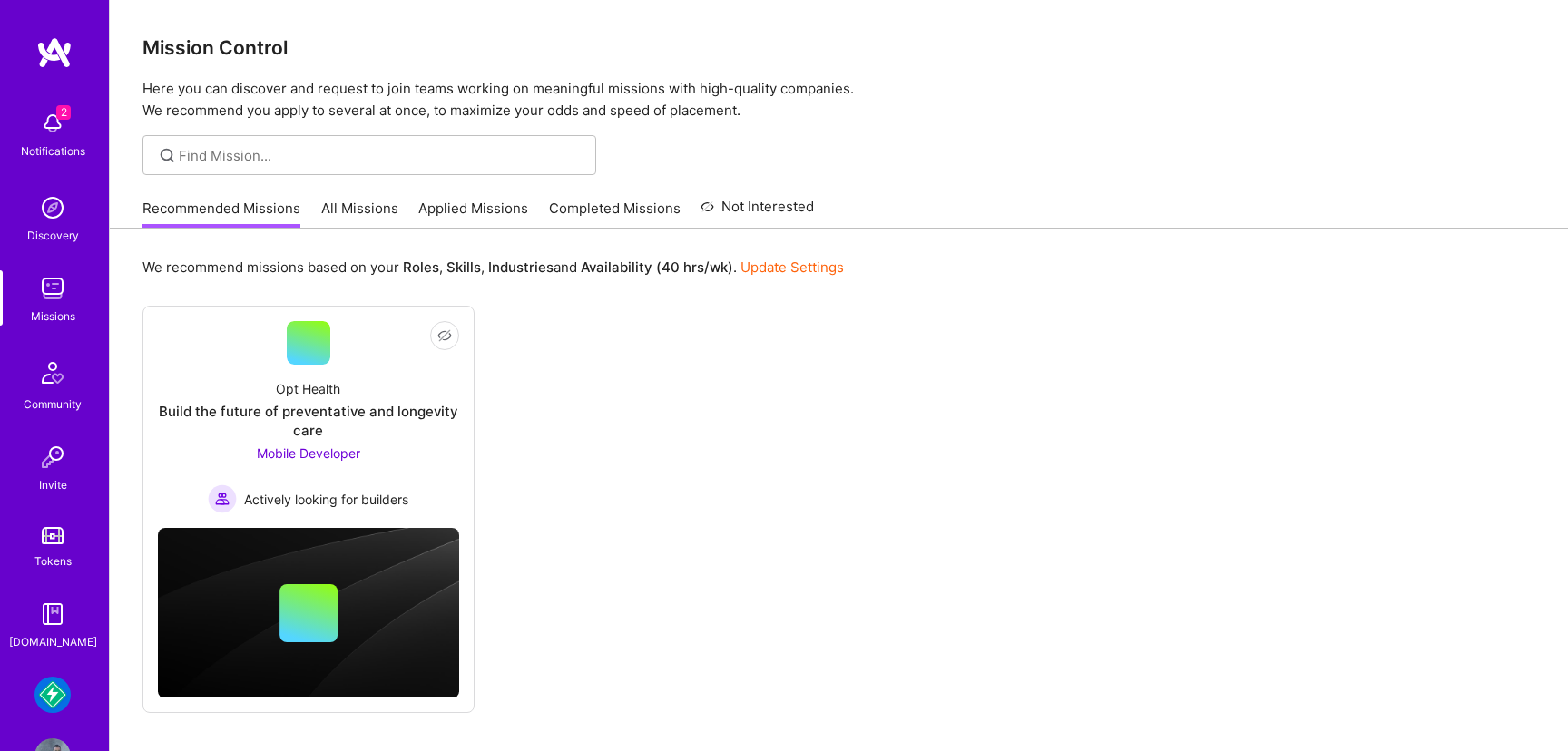
click at [57, 224] on img at bounding box center [52, 208] width 36 height 36
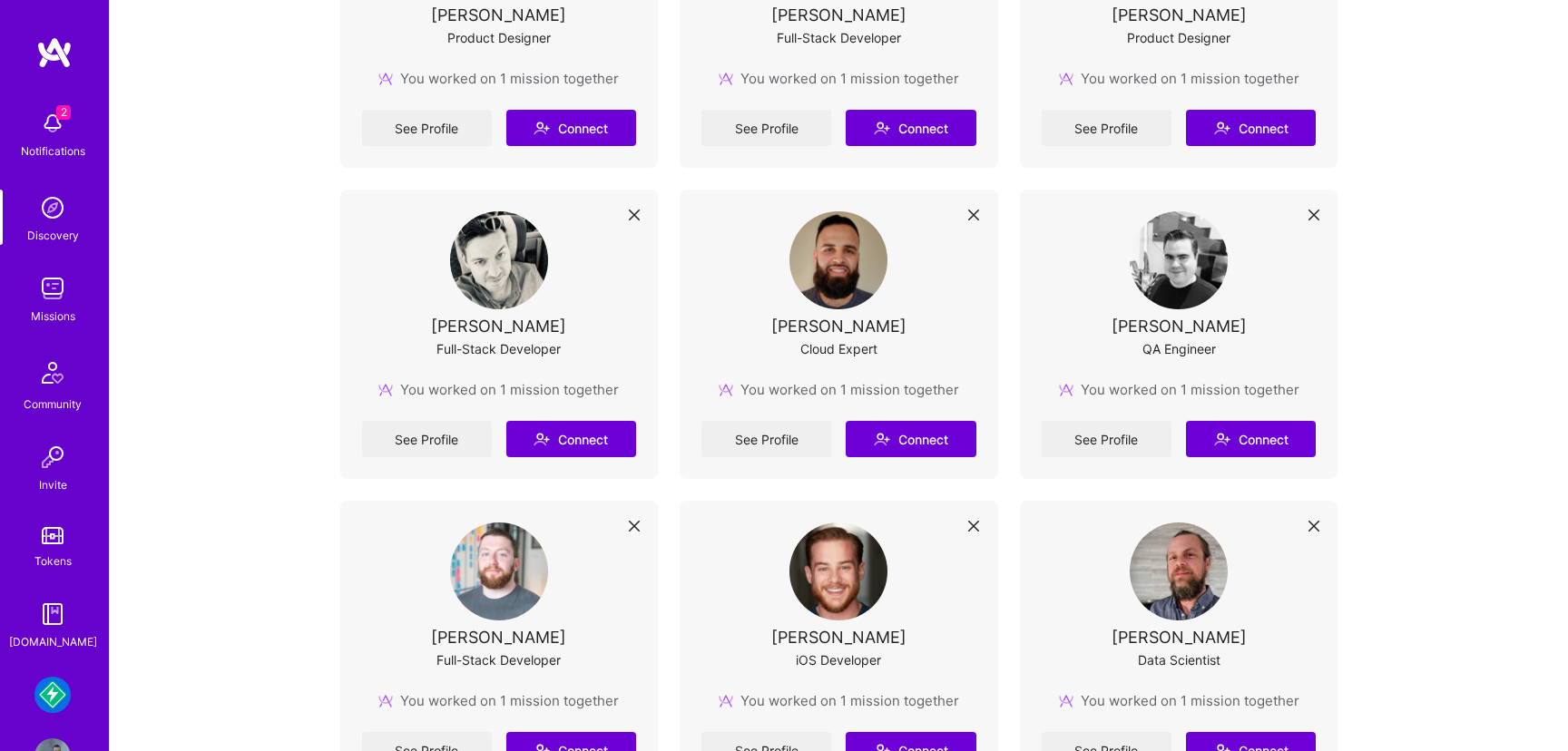
scroll to position [553, 0]
